Goal: Task Accomplishment & Management: Use online tool/utility

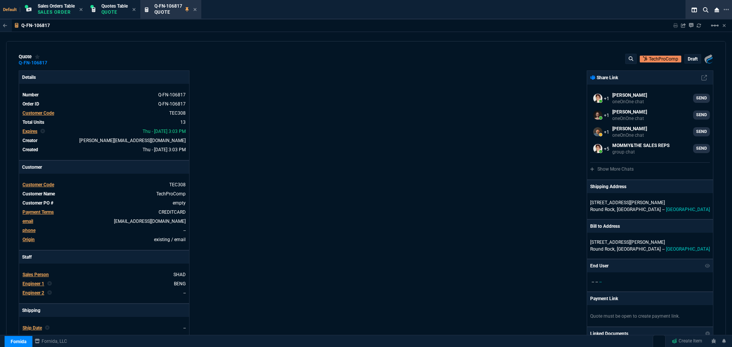
select select "4: SHAD"
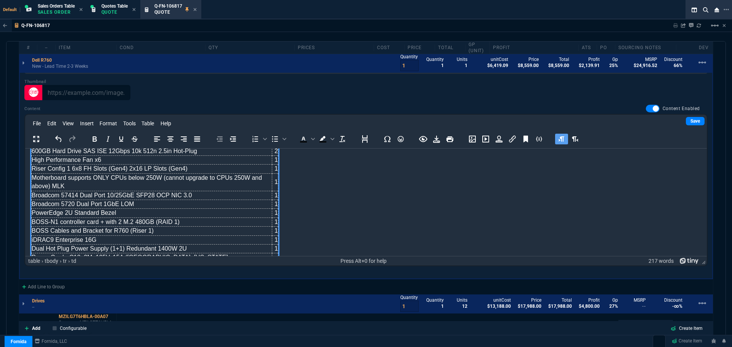
click at [70, 191] on td "Broadcom 57414 Dual Port 10/25GbE SFP28 OCP NIC 3.0" at bounding box center [152, 195] width 240 height 9
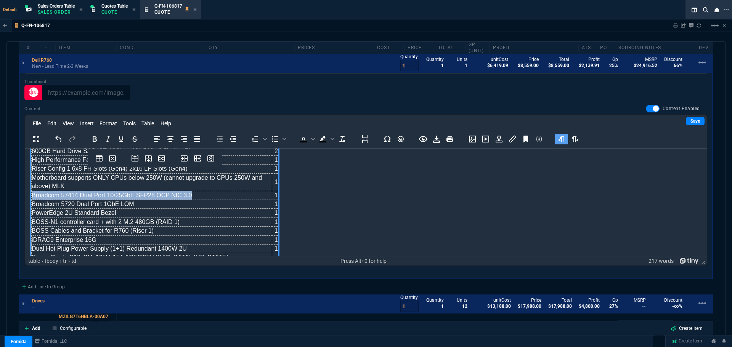
click at [70, 191] on td "Broadcom 57414 Dual Port 10/25GbE SFP28 OCP NIC 3.0" at bounding box center [152, 195] width 240 height 9
click at [159, 192] on span "Broadcom 57414 Dual Port 10/25GbE SFP28 (PCie" at bounding box center [102, 195] width 140 height 6
click at [274, 191] on td "1" at bounding box center [275, 195] width 6 height 9
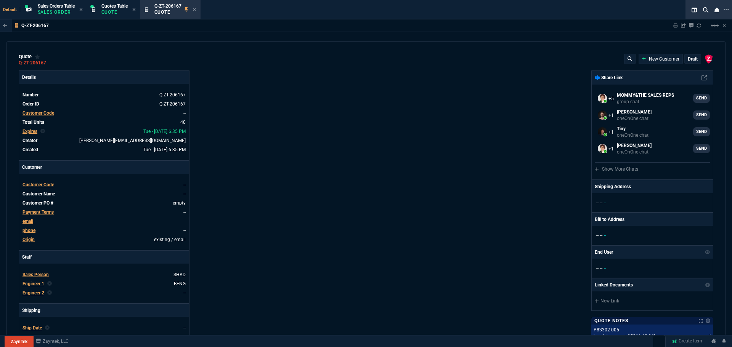
select select "4: SHAD"
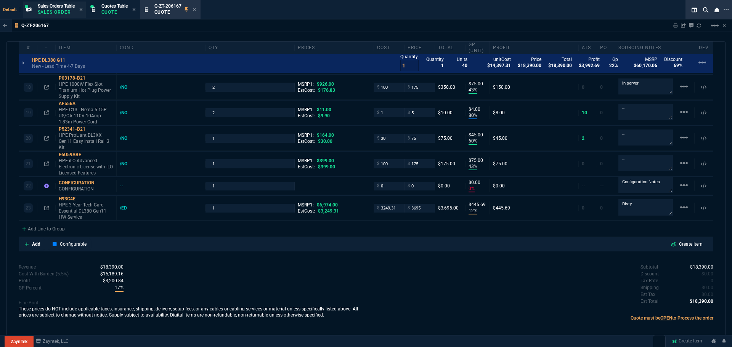
click at [54, 10] on p "Sales Order" at bounding box center [56, 12] width 37 height 6
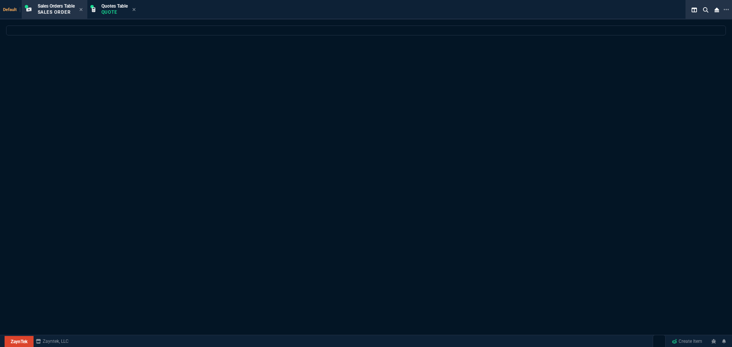
select select "4: SHAD"
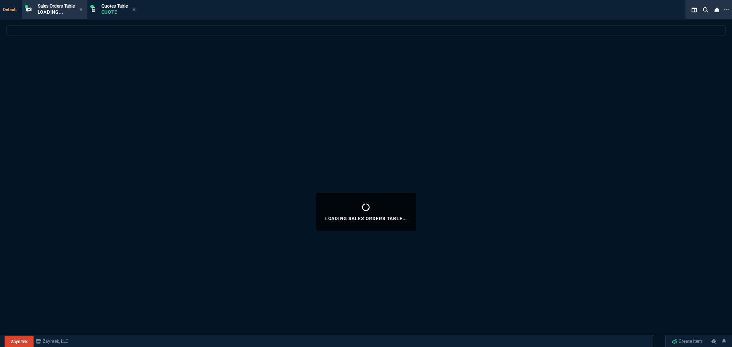
select select
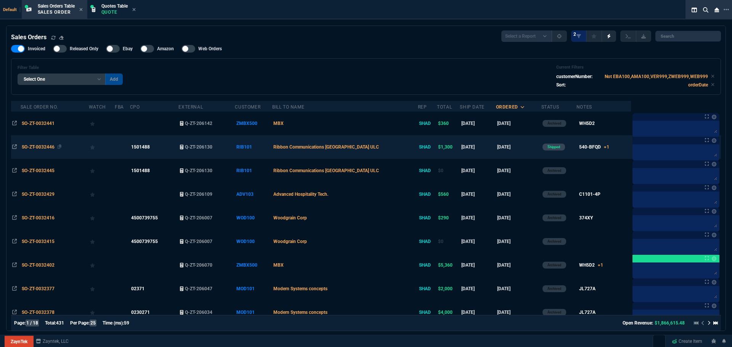
click at [34, 146] on span "SO-ZT-0032446" at bounding box center [38, 146] width 33 height 5
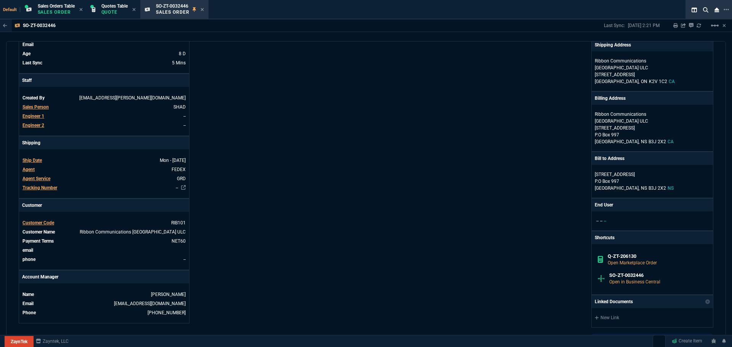
scroll to position [267, 0]
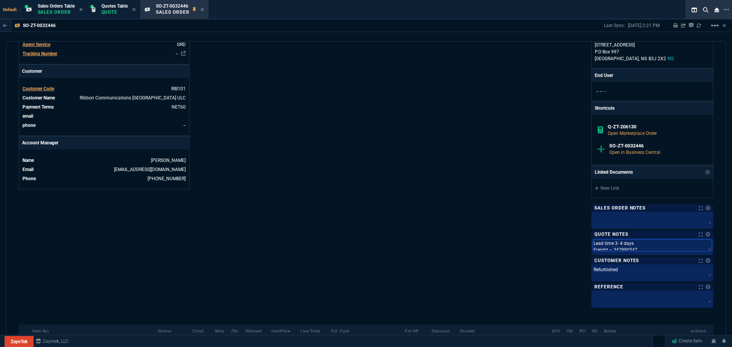
click at [637, 248] on textarea "Lead time 3- 4 days Freight – 347990547 Duty & Taxes - 127982260 International …" at bounding box center [652, 245] width 119 height 11
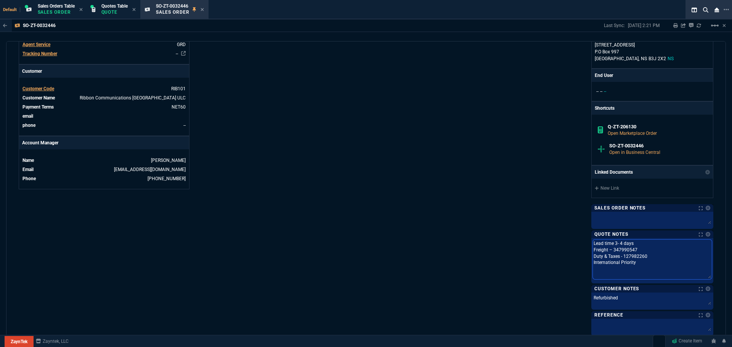
click at [634, 249] on textarea "Lead time 3- 4 days Freight – 347990547 Duty & Taxes - 127982260 International …" at bounding box center [652, 260] width 119 height 40
click at [631, 249] on textarea "Lead time 3- 4 days Freight – 347990547 Duty & Taxes - 127982260 International …" at bounding box center [652, 260] width 119 height 40
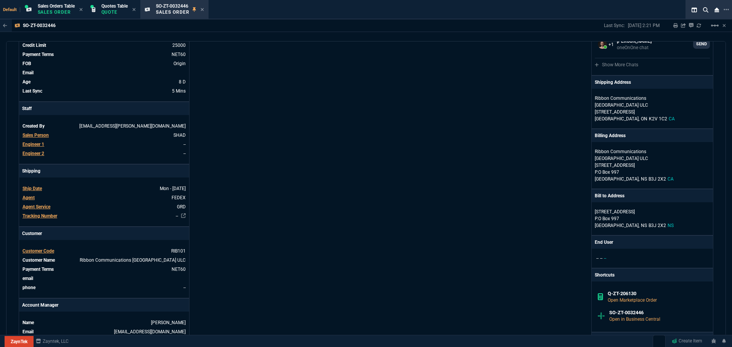
scroll to position [0, 0]
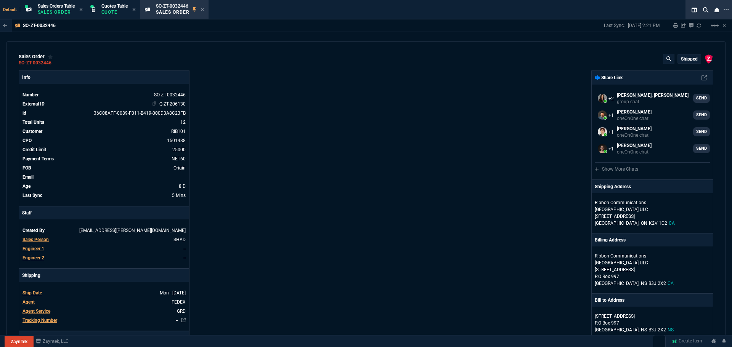
click at [166, 103] on link "Q-ZT-206130" at bounding box center [172, 103] width 26 height 5
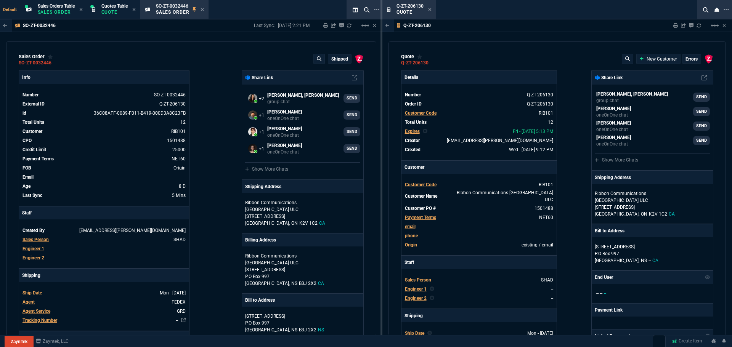
type input "17"
type input "30"
type input "80"
type input "60"
type input "94"
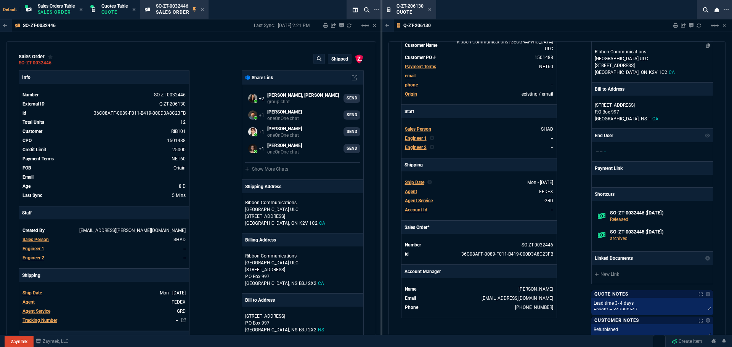
scroll to position [152, 0]
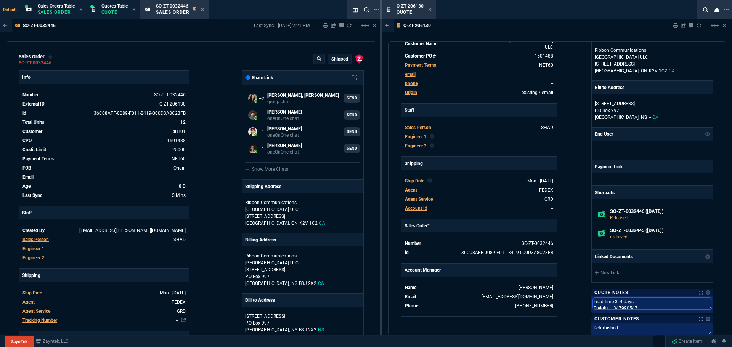
click at [633, 304] on textarea "Lead time 3- 4 days Freight – 347990547 Duty & Taxes - 127982260 International …" at bounding box center [652, 303] width 119 height 11
click at [633, 308] on textarea "Lead time 3- 4 days Freight – 347990547 Duty & Taxes - 127982260 International …" at bounding box center [652, 318] width 119 height 40
type textarea "Lead time 3- 4 days Freight – 3479905477 Duty & Taxes - 127982260 International…"
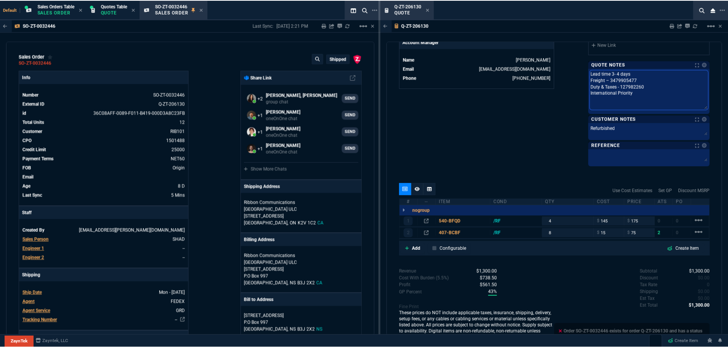
scroll to position [381, 0]
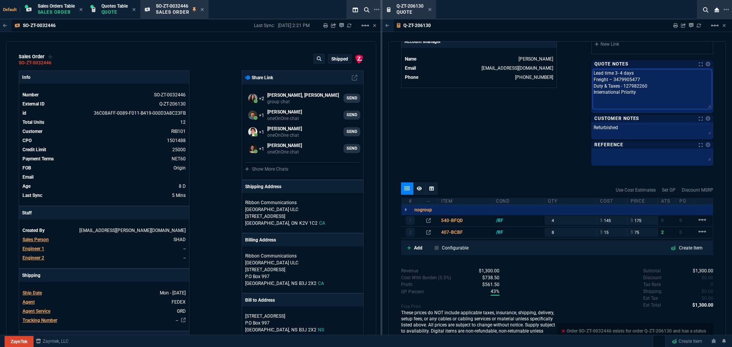
type textarea "Lead time 3- 4 days Freight – 3479905477 Duty & Taxes - 127982260 International…"
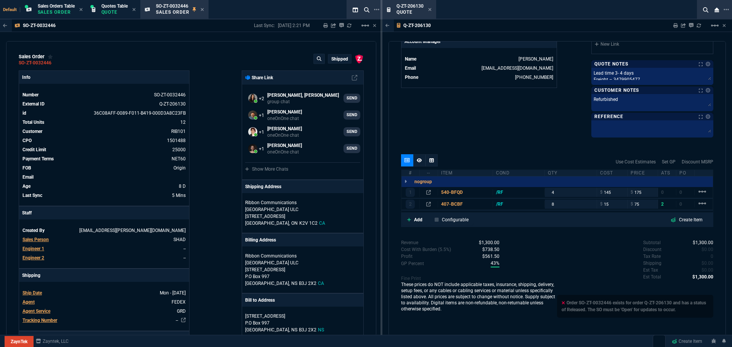
click at [431, 8] on icon at bounding box center [429, 9] width 3 height 3
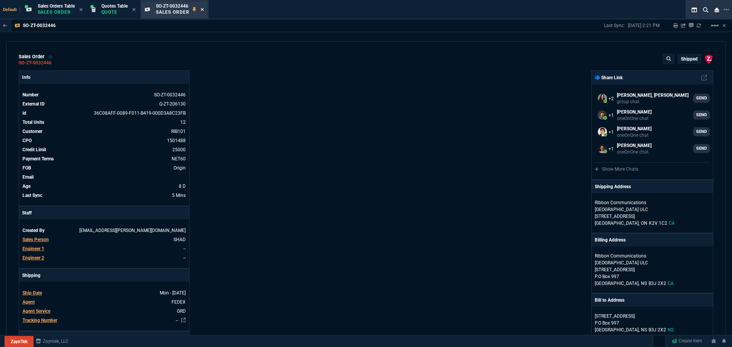
click at [203, 9] on icon at bounding box center [201, 9] width 3 height 3
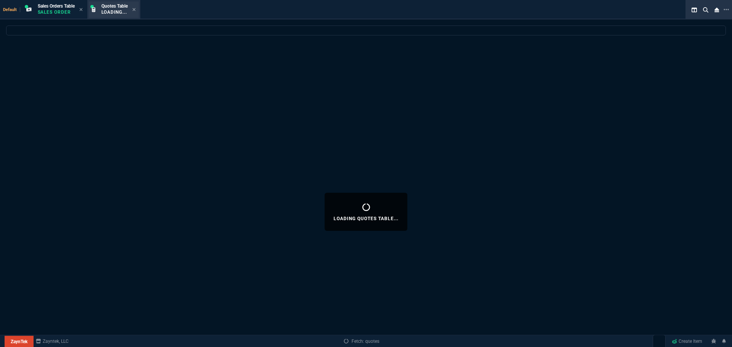
select select
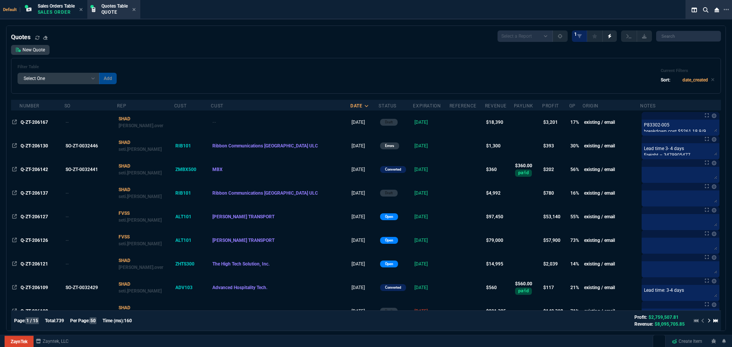
click at [135, 10] on icon at bounding box center [133, 9] width 3 height 3
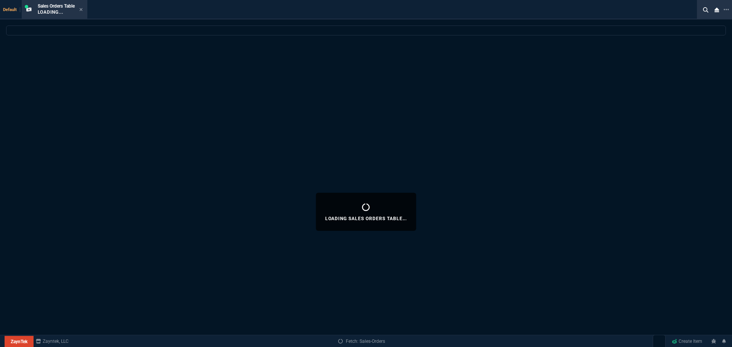
select select
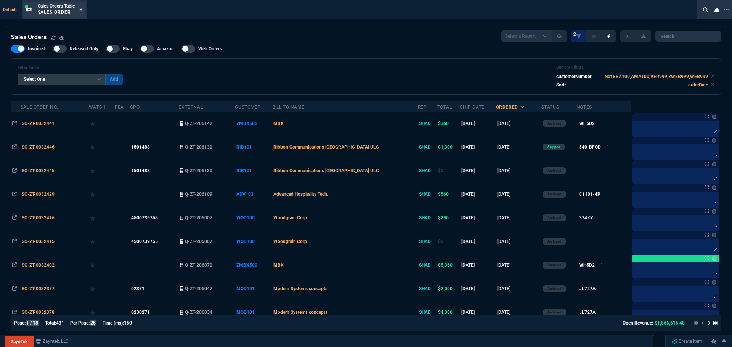
click at [83, 9] on icon at bounding box center [80, 9] width 3 height 5
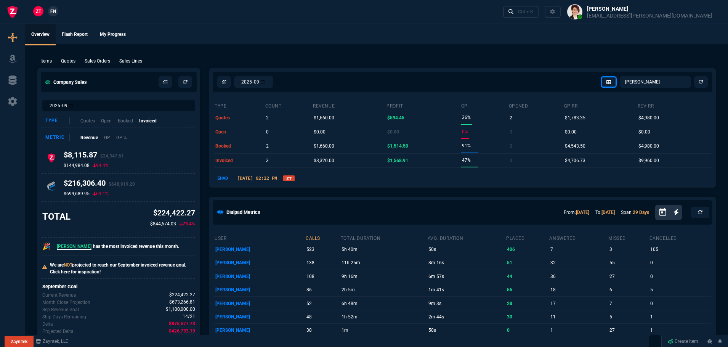
select select "4: SHAD"
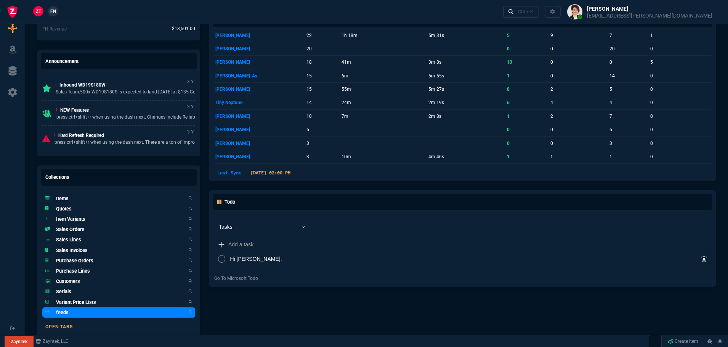
scroll to position [435, 0]
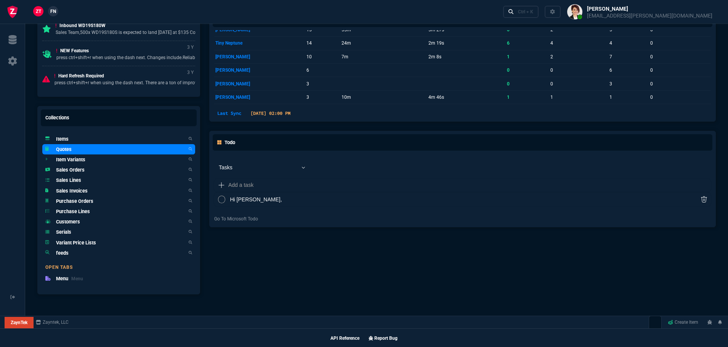
click at [74, 152] on link "Quotes" at bounding box center [118, 149] width 153 height 10
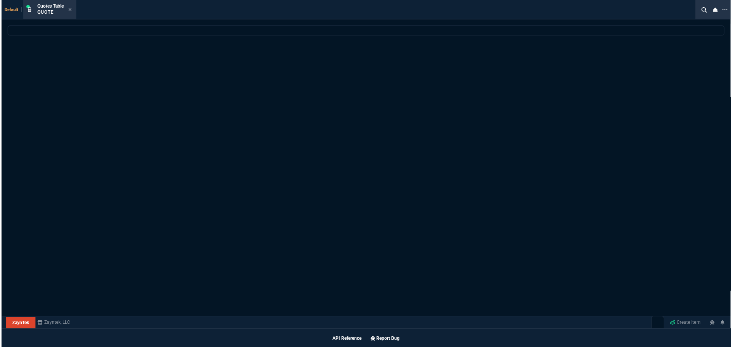
scroll to position [435, 0]
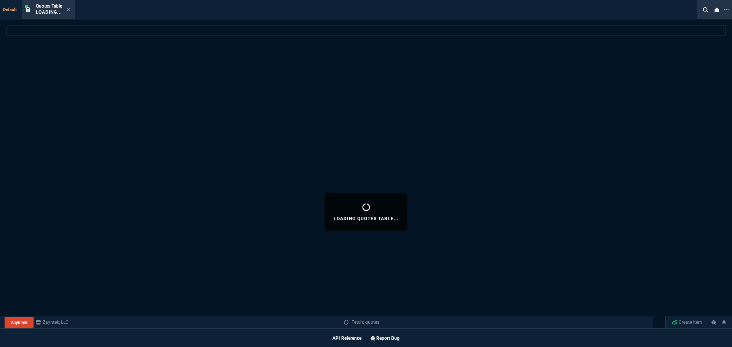
select select
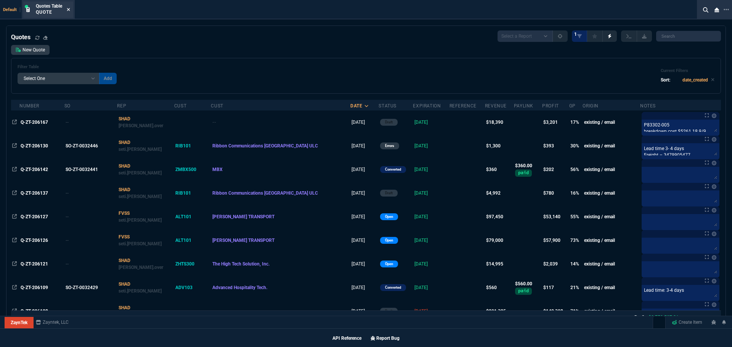
drag, startPoint x: 366, startPoint y: 130, endPoint x: 67, endPoint y: 9, distance: 322.0
click at [67, 9] on icon at bounding box center [68, 9] width 3 height 5
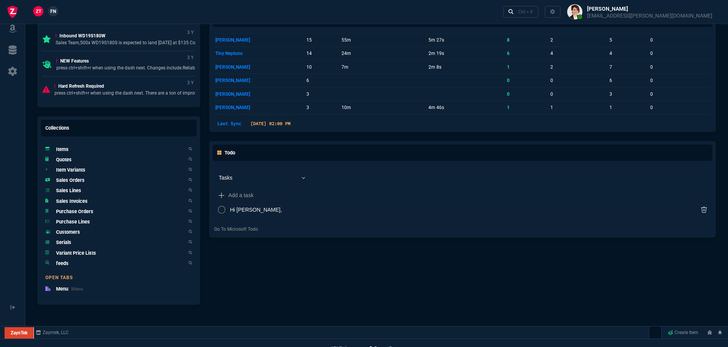
scroll to position [435, 0]
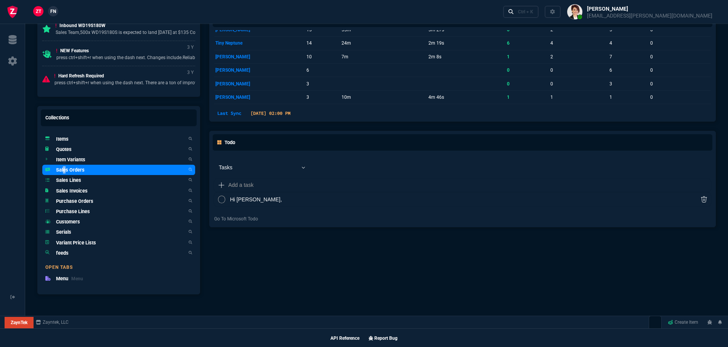
click at [64, 167] on h5 "Sales Orders" at bounding box center [70, 169] width 29 height 7
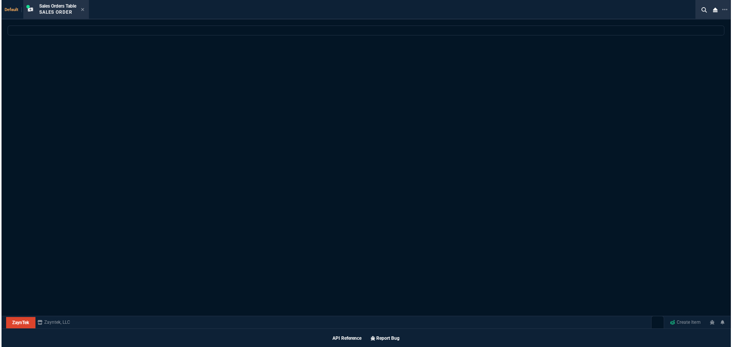
scroll to position [435, 0]
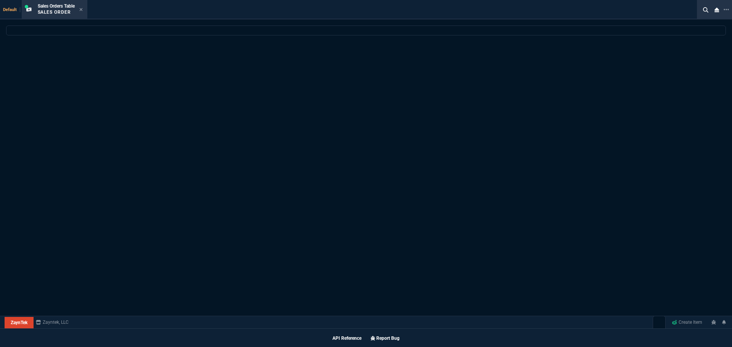
select select
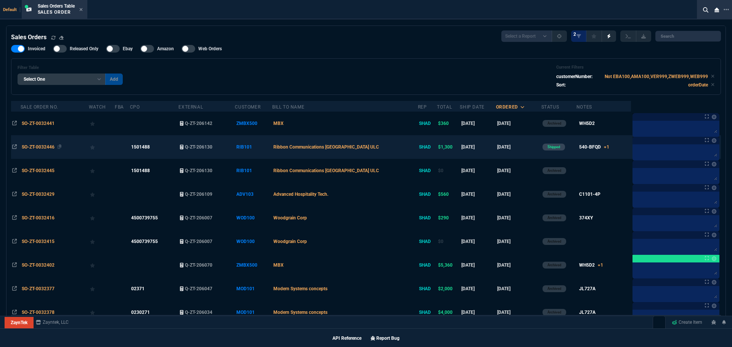
click at [38, 147] on span "SO-ZT-0032446" at bounding box center [38, 146] width 33 height 5
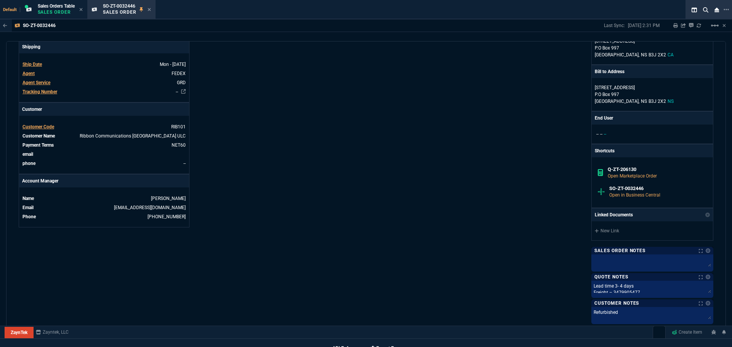
scroll to position [395, 0]
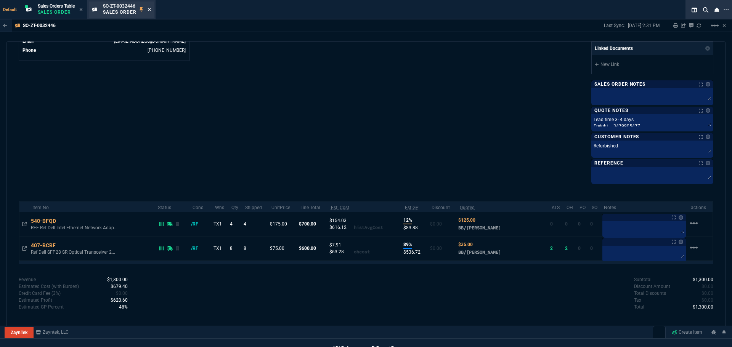
click at [151, 10] on icon at bounding box center [148, 9] width 3 height 5
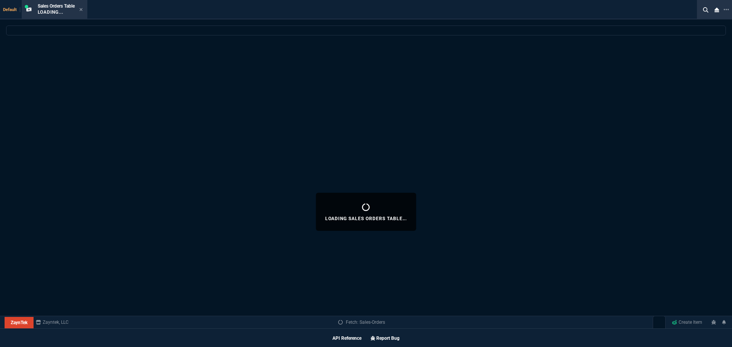
select select
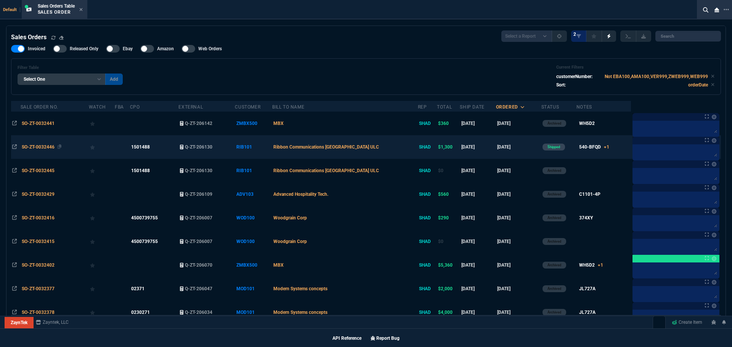
click at [52, 149] on span "SO-ZT-0032446" at bounding box center [38, 146] width 33 height 5
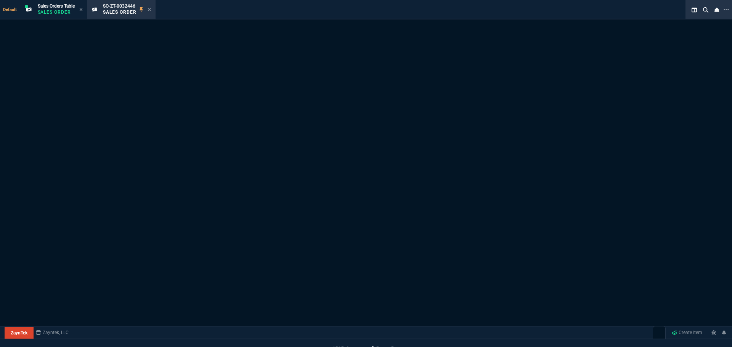
scroll to position [435, 0]
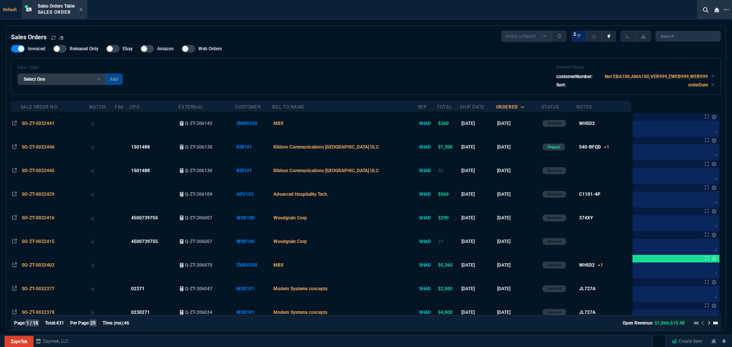
select select "4: SHAD"
select select
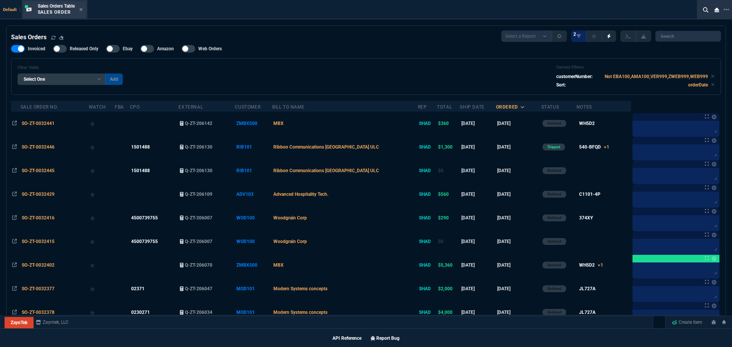
click at [56, 9] on p "Sales Order" at bounding box center [56, 12] width 37 height 6
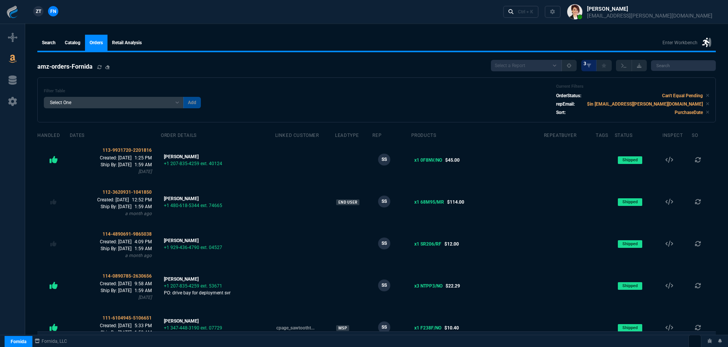
select select
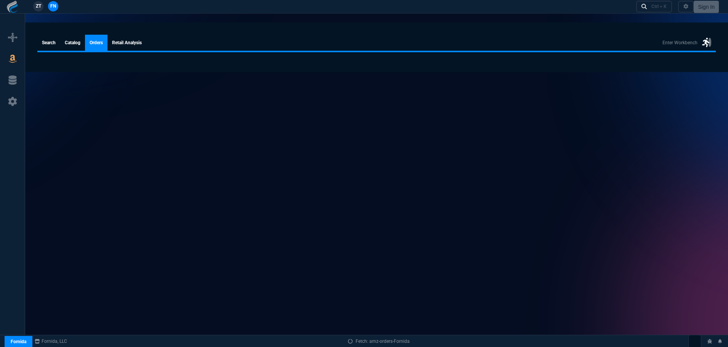
select select
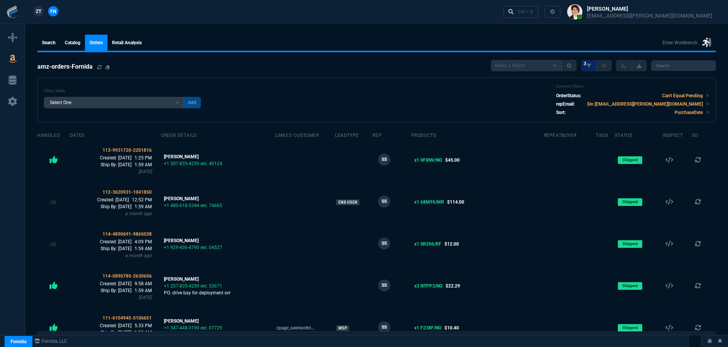
click at [35, 10] on link "ZT" at bounding box center [38, 11] width 10 height 10
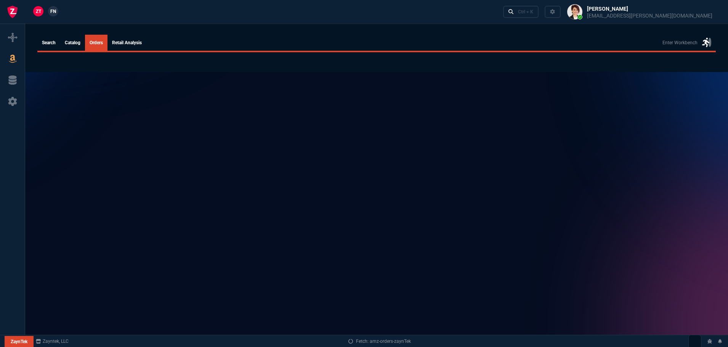
select select
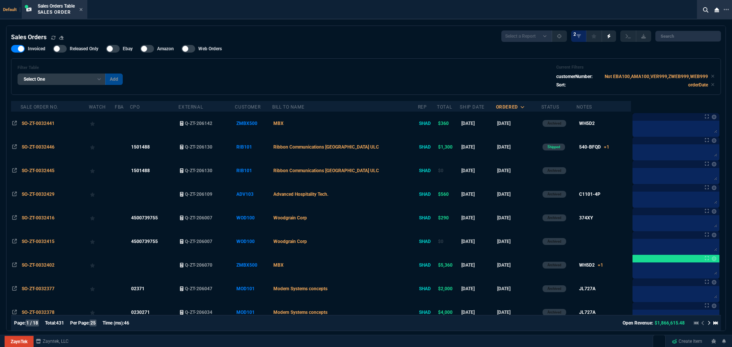
select select "4: SHAD"
select select
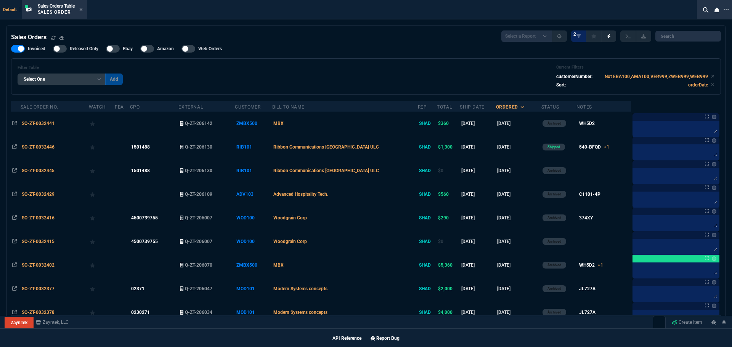
click at [722, 10] on div at bounding box center [725, 9] width 7 height 9
click at [677, 14] on li "Open New Tab" at bounding box center [682, 15] width 75 height 9
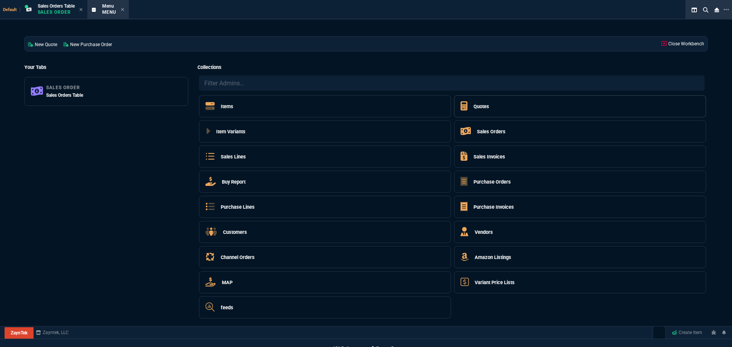
click at [479, 104] on h5 "Quotes" at bounding box center [481, 106] width 16 height 7
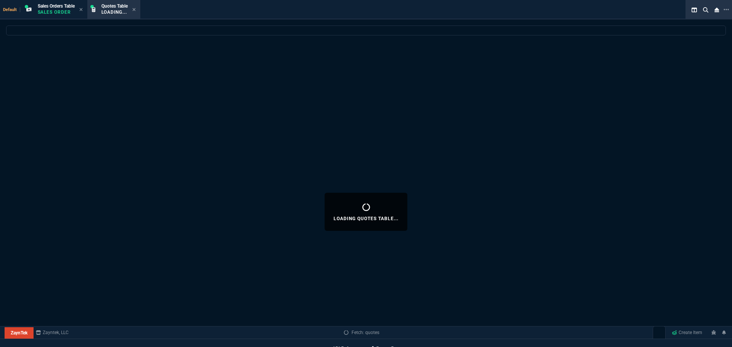
select select
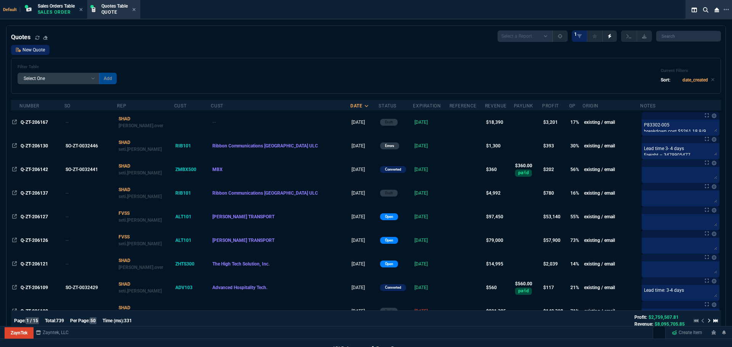
click at [30, 50] on link "New Quote" at bounding box center [30, 50] width 38 height 10
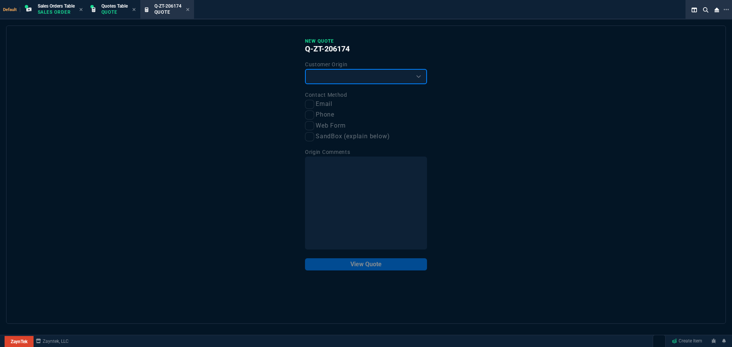
click at [372, 78] on select "Existing Customer Amazon Lead (first order) Website Lead (first order) Called (…" at bounding box center [366, 76] width 122 height 15
select select "existing"
click at [305, 69] on select "Existing Customer Amazon Lead (first order) Website Lead (first order) Called (…" at bounding box center [366, 76] width 122 height 15
click at [304, 105] on div "New Quote Q-ZT-206174 Customer Origin Existing Customer Amazon Lead (first orde…" at bounding box center [365, 175] width 719 height 298
click at [307, 106] on input "Email" at bounding box center [309, 104] width 9 height 9
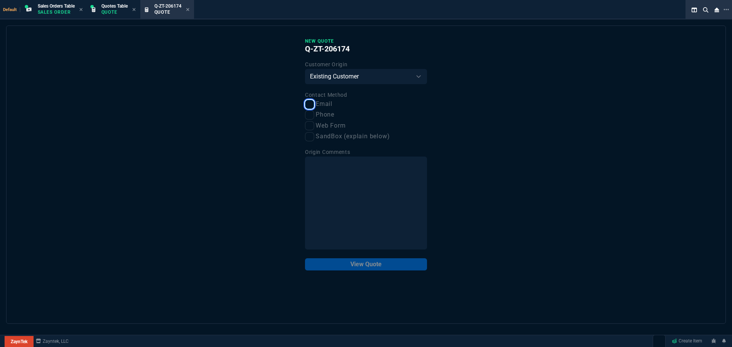
checkbox input "true"
click at [355, 263] on button "View Quote" at bounding box center [366, 264] width 122 height 12
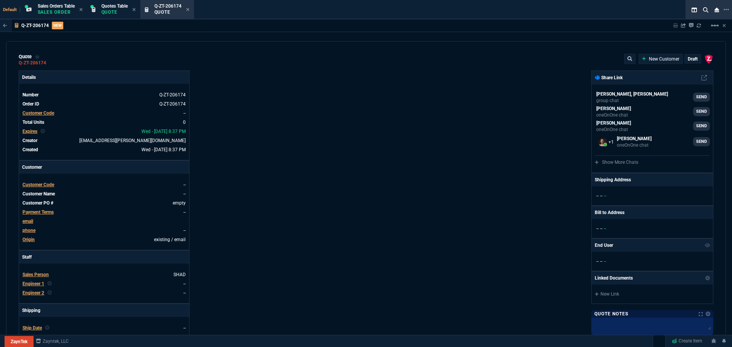
click at [30, 183] on span "Customer Code" at bounding box center [38, 184] width 32 height 5
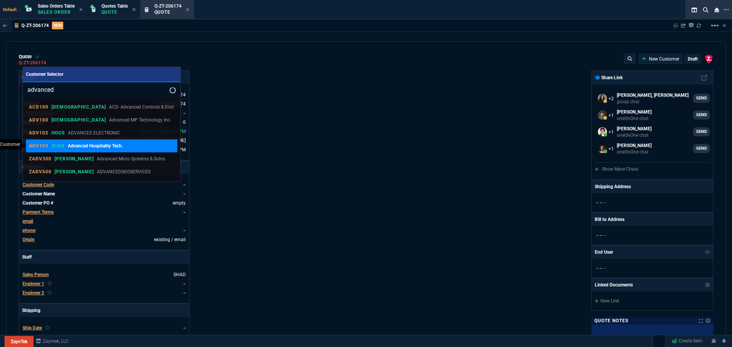
type input "advanced"
click at [47, 143] on div "ADV103 SHAD Advanced Hospitality Tech." at bounding box center [76, 146] width 94 height 7
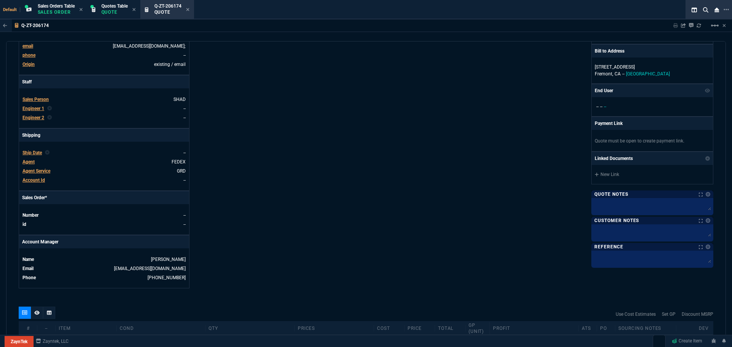
scroll to position [291, 0]
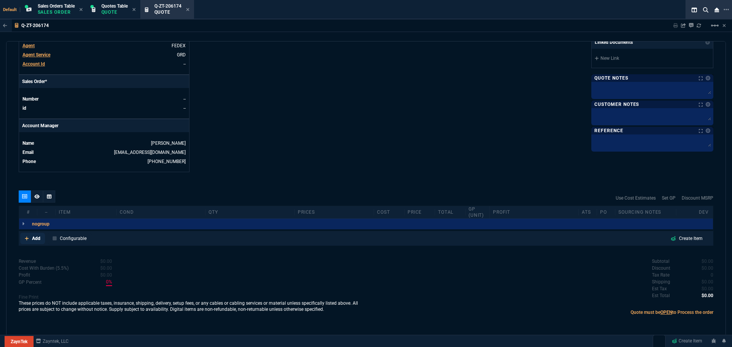
click at [34, 238] on p "Add" at bounding box center [36, 238] width 8 height 7
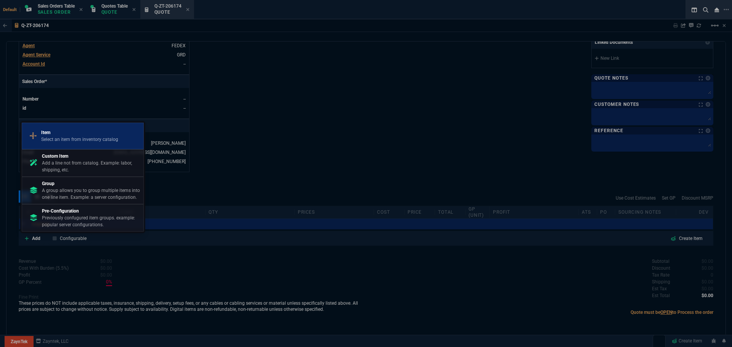
click at [65, 131] on p "Item" at bounding box center [79, 132] width 77 height 7
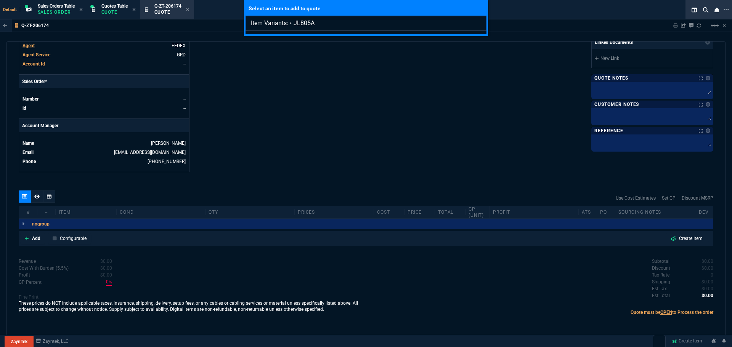
click at [293, 23] on input "Item Variants: • JL805A" at bounding box center [365, 23] width 241 height 15
drag, startPoint x: 315, startPoint y: 23, endPoint x: 292, endPoint y: 20, distance: 23.1
click at [292, 20] on input "Item Variants: JL805A" at bounding box center [365, 23] width 241 height 15
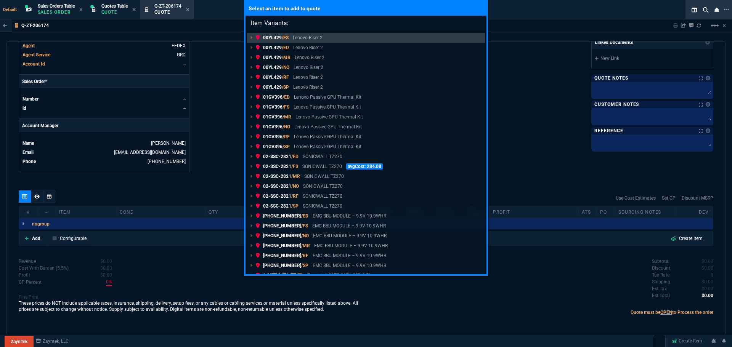
type input "Item Variants:"
click at [215, 178] on div "Select an item to add to quote Item Variants: 00YL429 /FS Lenovo Riser 2 00YL42…" at bounding box center [366, 173] width 732 height 347
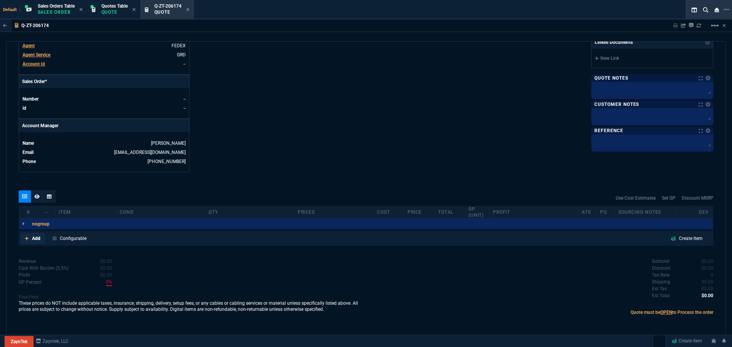
click at [29, 239] on icon at bounding box center [27, 238] width 4 height 5
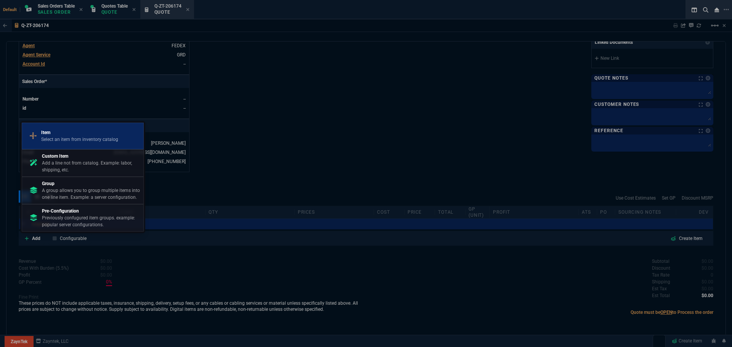
click at [58, 137] on p "Select an item from inventory catalog" at bounding box center [79, 139] width 77 height 7
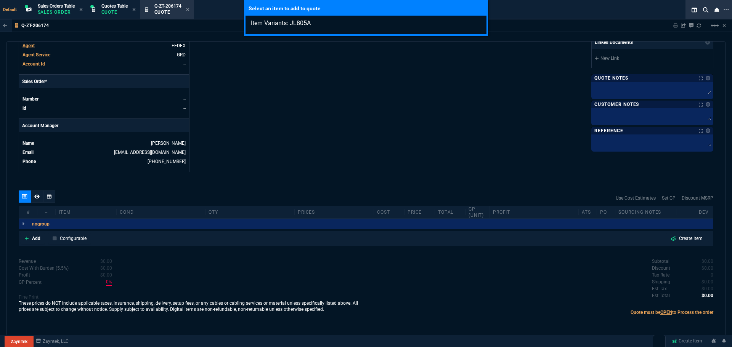
type input "Item Variants: JL805A"
click at [35, 236] on div "Select an item to add to quote Item Variants: JL805A" at bounding box center [366, 173] width 732 height 347
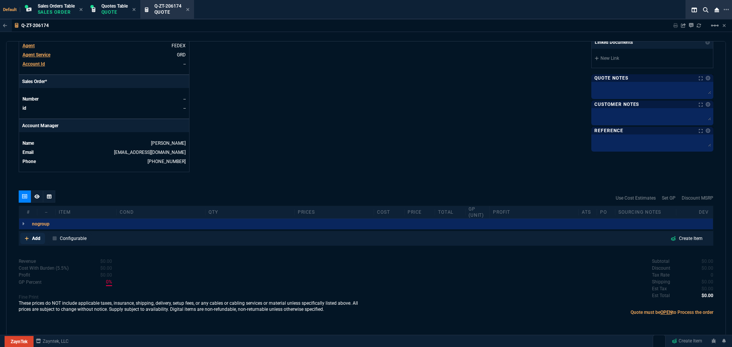
click at [35, 236] on p "Add" at bounding box center [36, 238] width 8 height 7
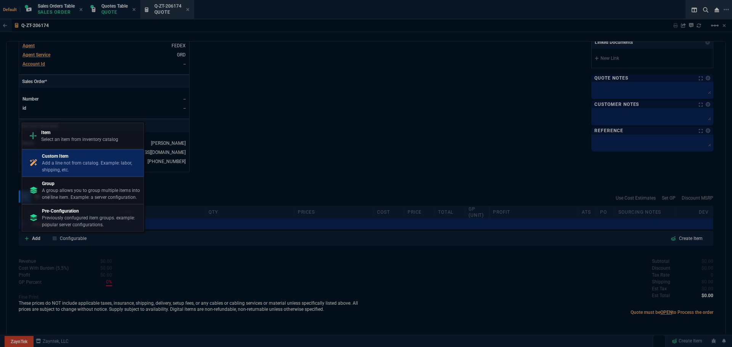
click at [77, 163] on p "Add a line not from catalog. Example: labor, shipping, etc." at bounding box center [91, 167] width 98 height 14
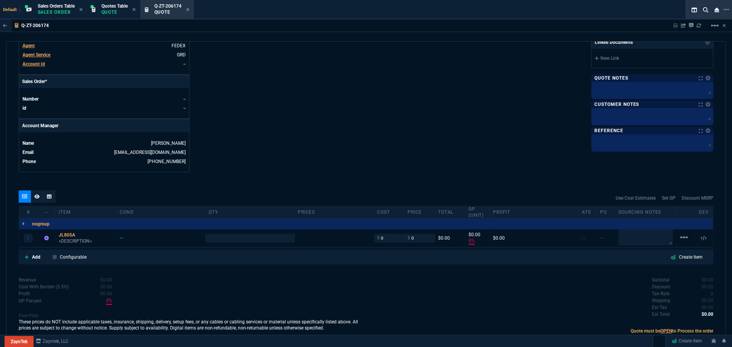
type input "0"
click at [81, 235] on icon at bounding box center [80, 235] width 4 height 5
click at [385, 239] on input "0" at bounding box center [389, 238] width 24 height 9
type input "840"
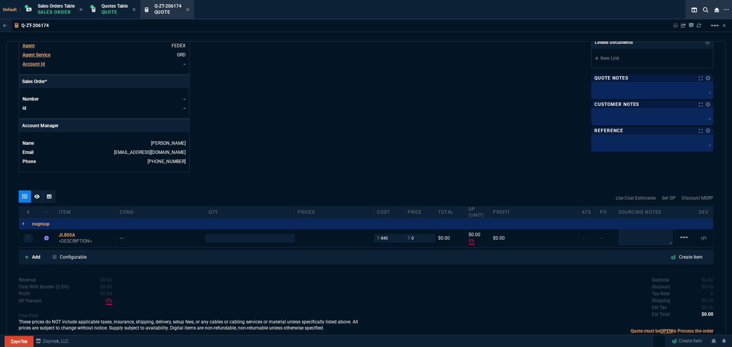
type input "1"
type input "840"
type input "-100"
type input "-840"
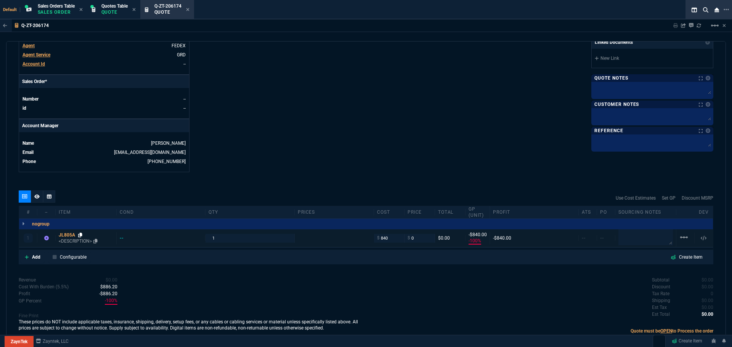
click at [82, 236] on icon at bounding box center [80, 235] width 4 height 5
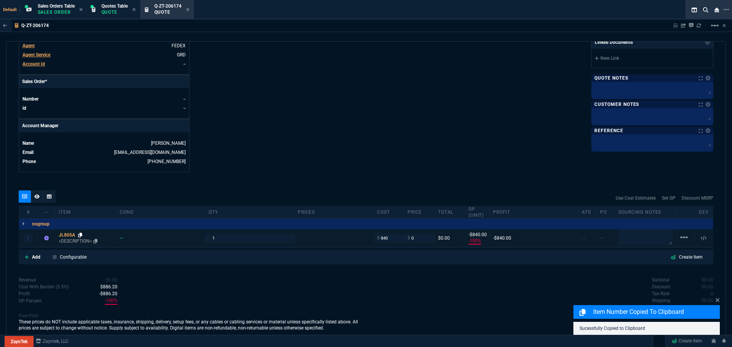
click at [82, 234] on icon at bounding box center [80, 235] width 4 height 5
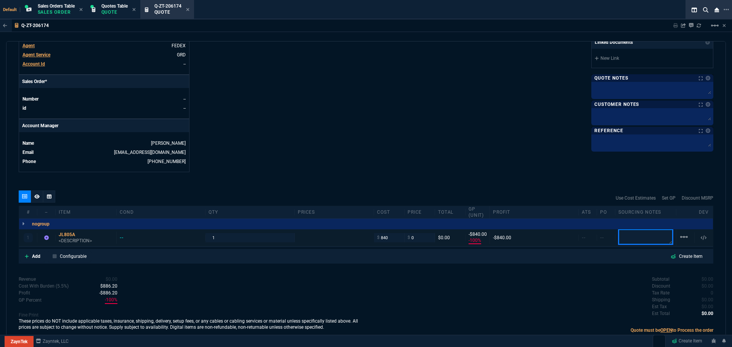
click at [637, 236] on textarea at bounding box center [645, 236] width 54 height 15
type textarea "vodanet"
drag, startPoint x: 81, startPoint y: 235, endPoint x: 121, endPoint y: 180, distance: 68.7
click at [81, 235] on icon at bounding box center [80, 235] width 4 height 5
click at [71, 236] on div "JL805A" at bounding box center [86, 235] width 54 height 6
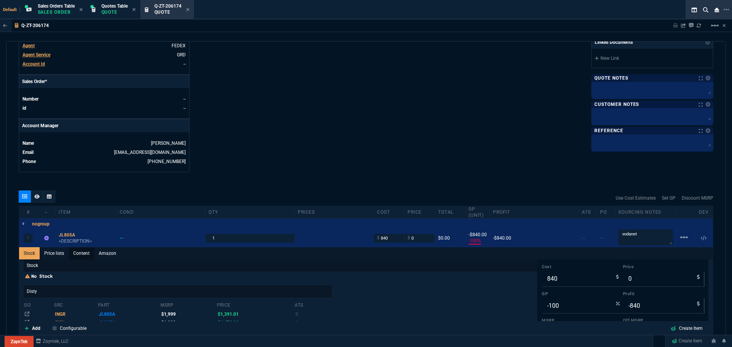
click at [82, 254] on link "Content" at bounding box center [82, 253] width 26 height 12
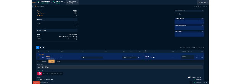
scroll to position [0, 0]
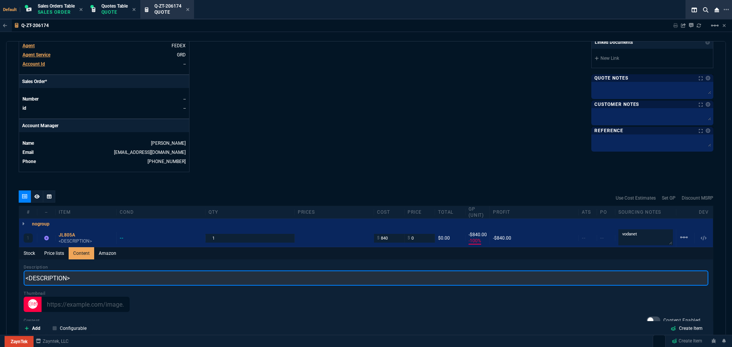
click at [78, 281] on input "<DESCRIPTION>" at bounding box center [366, 278] width 684 height 15
paste input "Instant On 1960 12XGT 4SFP+ Switch - switch - 12 ports - smart"
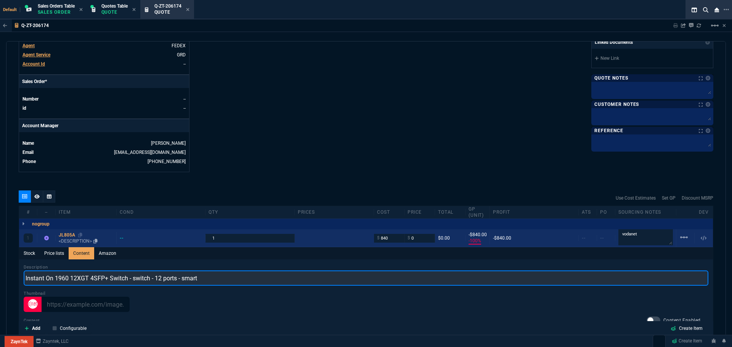
type input "Instant On 1960 12XGT 4SFP+ Switch - switch - 12 ports - smart"
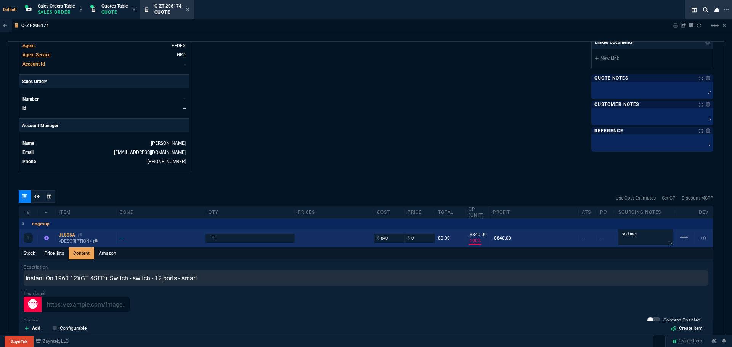
click at [71, 234] on div "JL805A" at bounding box center [86, 235] width 54 height 6
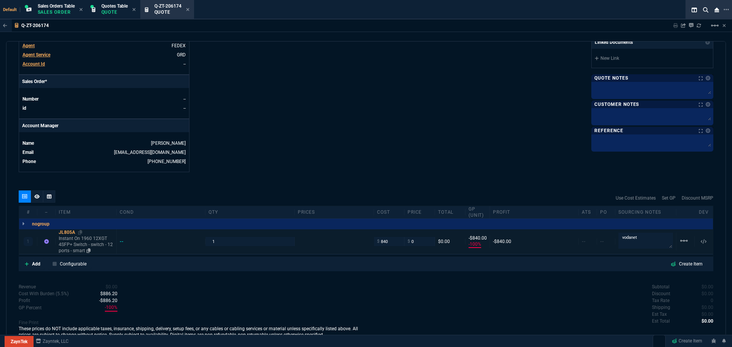
type input "-100"
type input "-840"
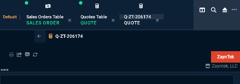
scroll to position [291, 0]
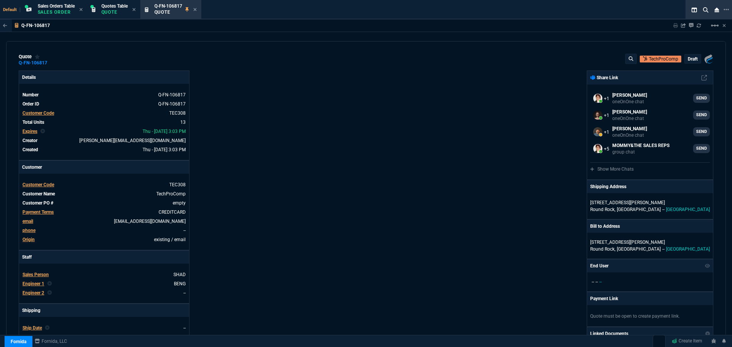
select select "4: SHAD"
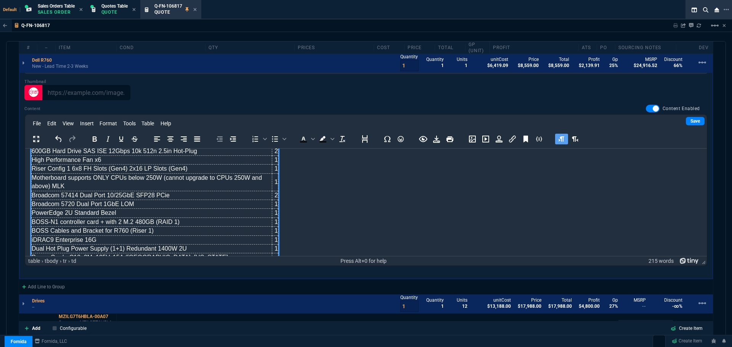
click at [322, 25] on div "Q-FN-106817 Sharing Q-FN-106817 Link Dev Link Share on Teams linear_scale" at bounding box center [366, 25] width 732 height 13
click at [127, 10] on p "Quote" at bounding box center [114, 12] width 26 height 6
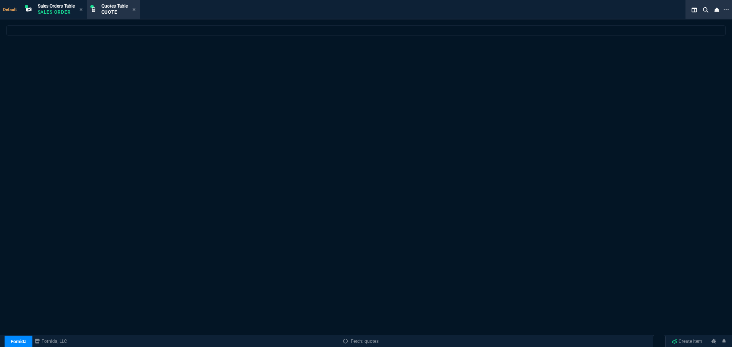
select select
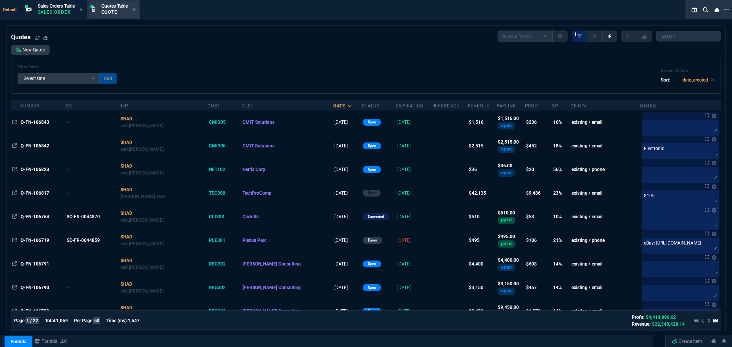
click at [111, 11] on p "Quote" at bounding box center [114, 12] width 26 height 6
click at [39, 107] on div "Number" at bounding box center [29, 106] width 20 height 6
